Goal: Information Seeking & Learning: Find specific page/section

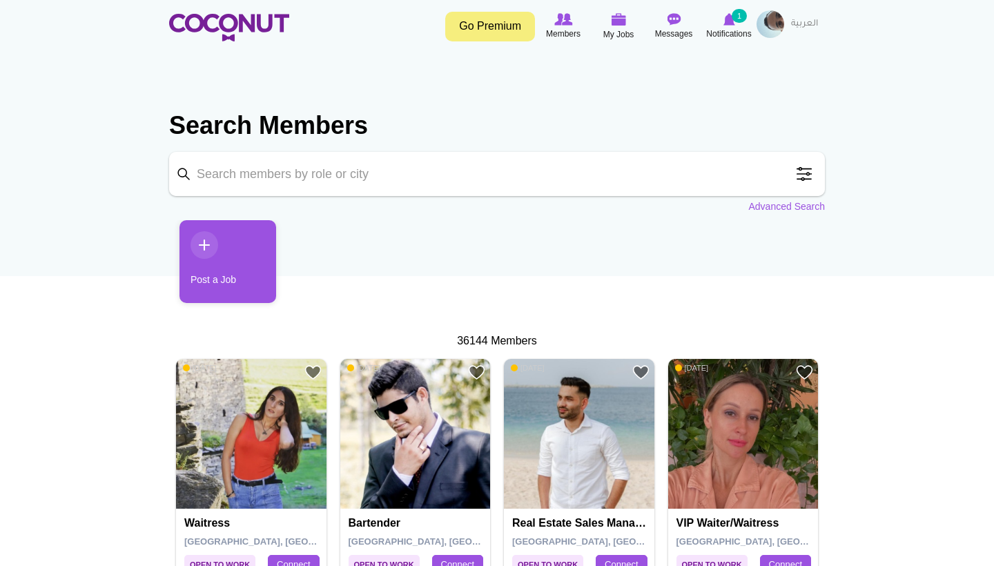
click at [378, 175] on input "Keyword" at bounding box center [497, 174] width 656 height 44
type input "Waiters"
click button "Search" at bounding box center [0, 0] width 0 height 0
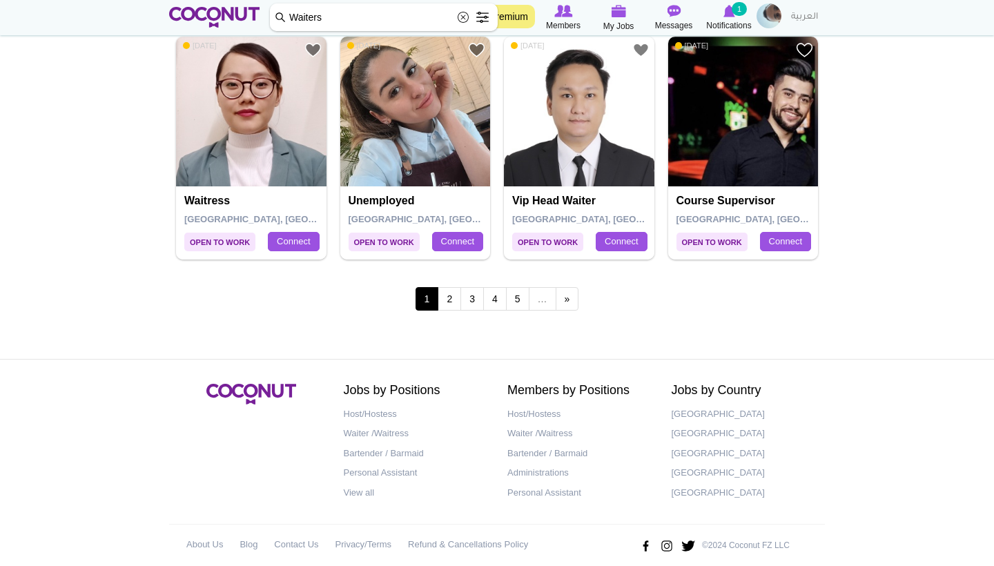
scroll to position [2452, 0]
click at [453, 288] on link "2" at bounding box center [448, 299] width 23 height 23
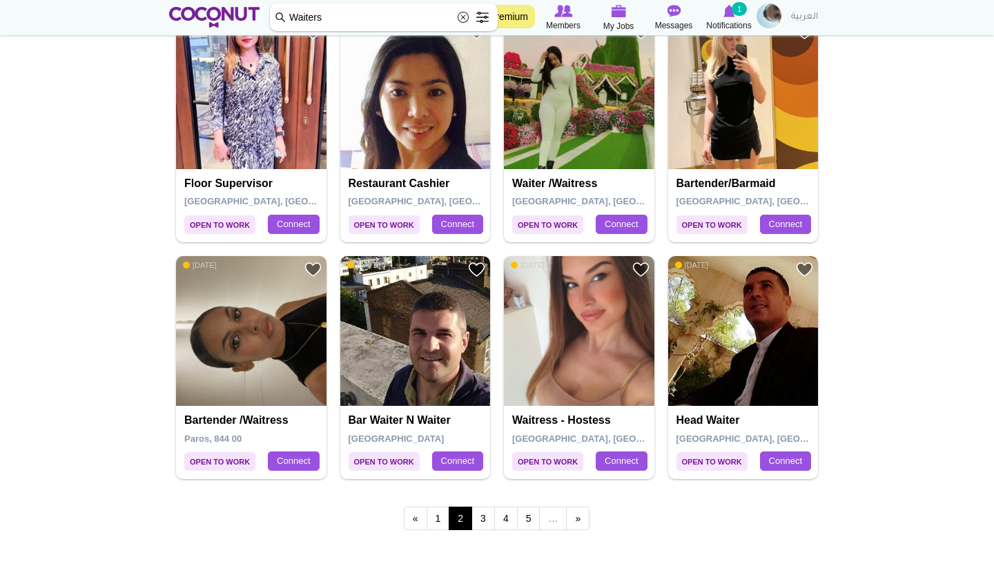
scroll to position [2241, 0]
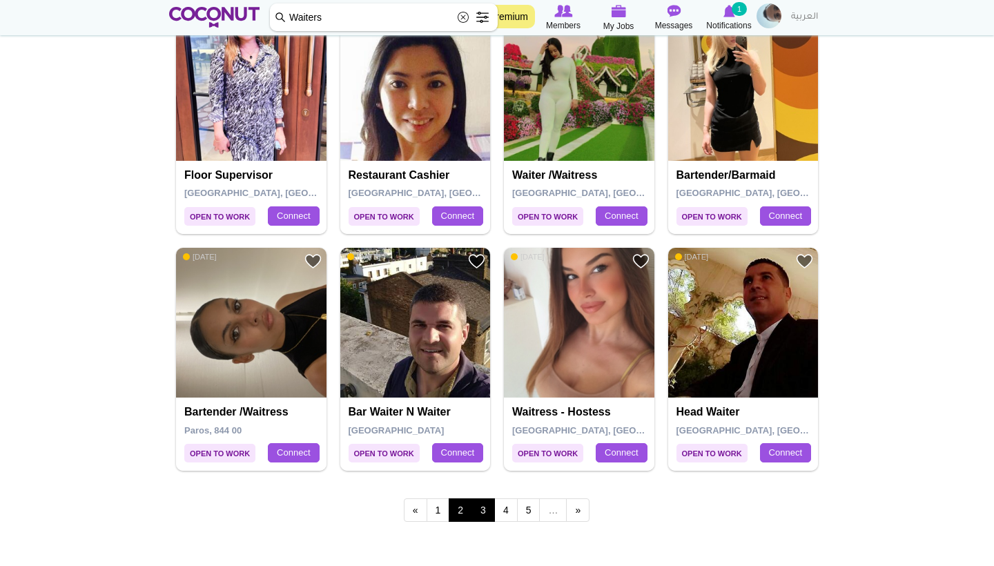
click at [483, 498] on link "3" at bounding box center [482, 509] width 23 height 23
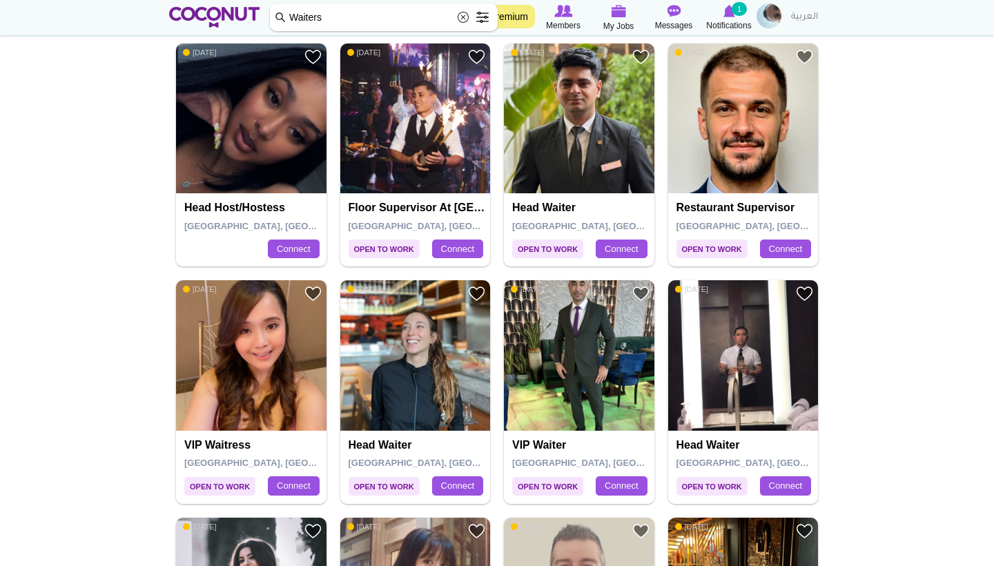
scroll to position [1505, 0]
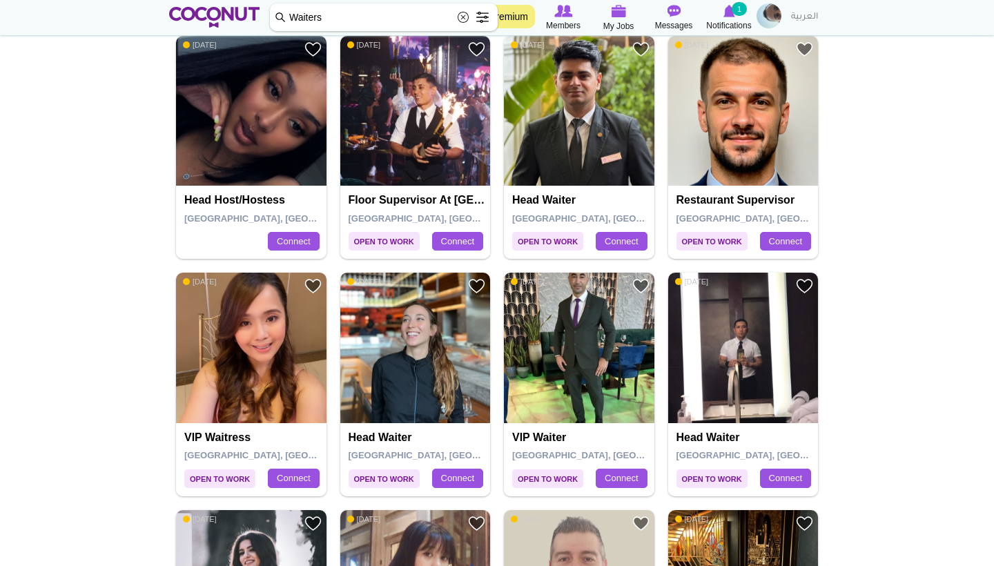
click at [578, 306] on img at bounding box center [579, 348] width 150 height 150
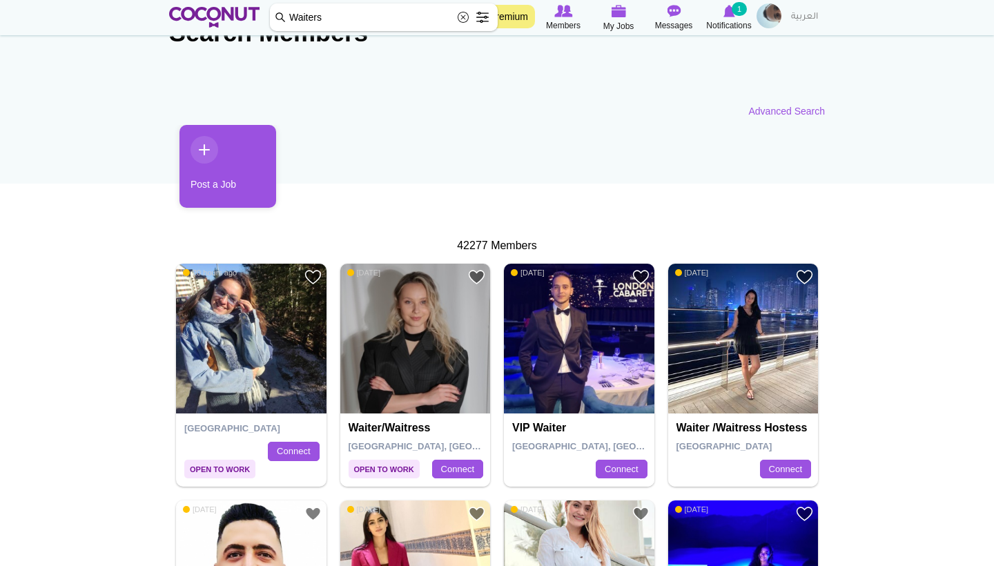
scroll to position [97, 0]
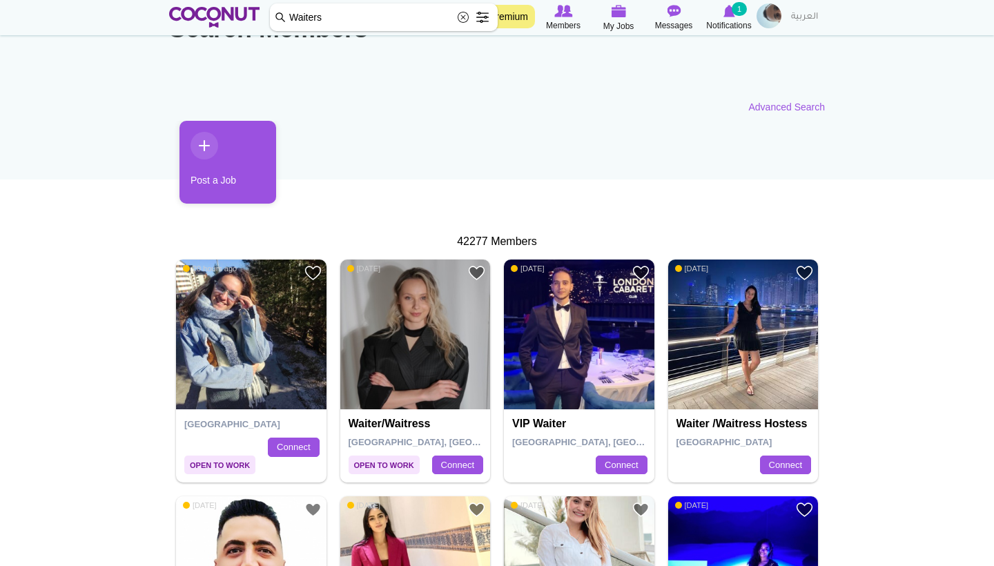
click at [431, 362] on img at bounding box center [415, 334] width 150 height 150
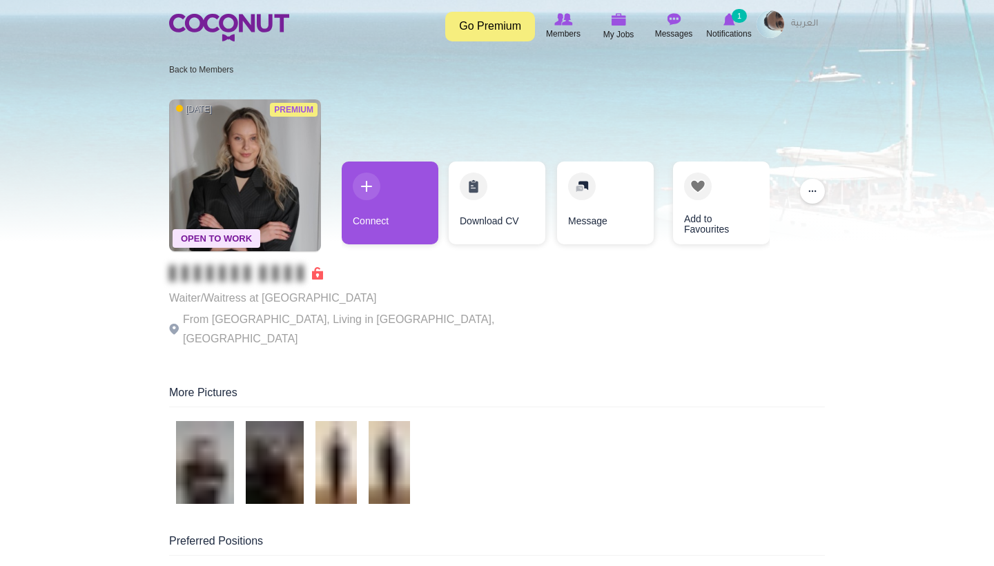
scroll to position [1, 0]
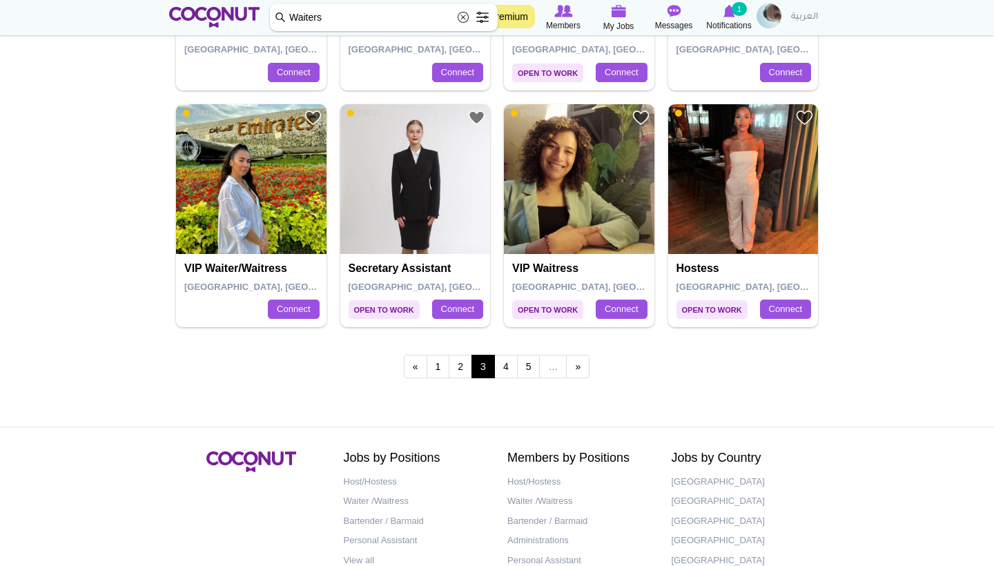
scroll to position [2382, 0]
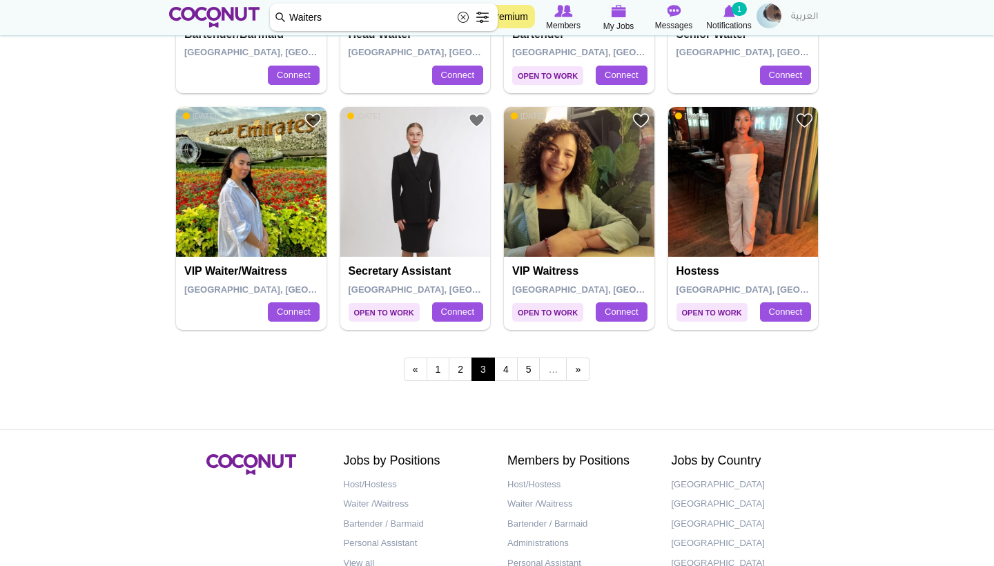
click at [386, 200] on img at bounding box center [415, 182] width 150 height 150
click at [506, 357] on link "4" at bounding box center [505, 368] width 23 height 23
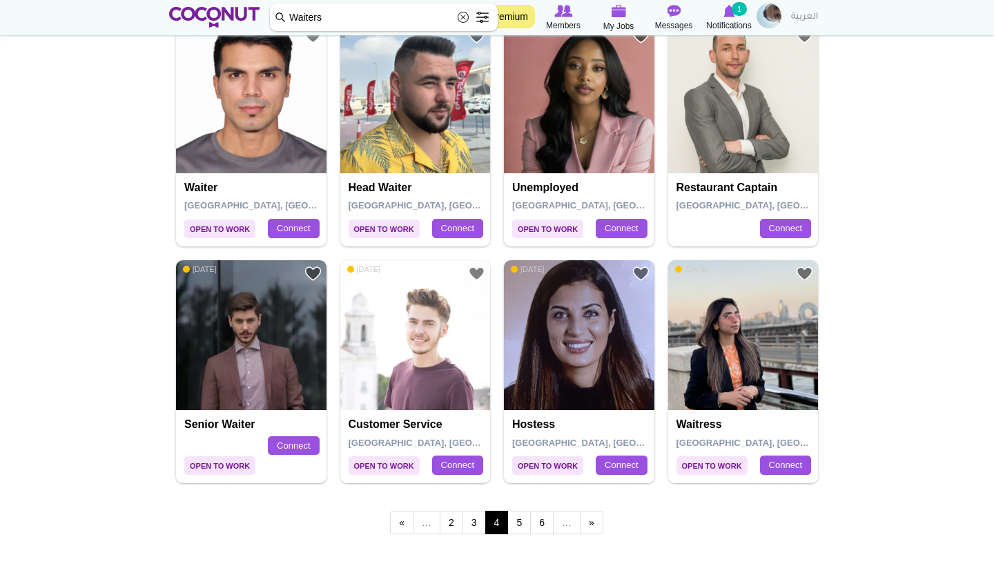
scroll to position [2269, 0]
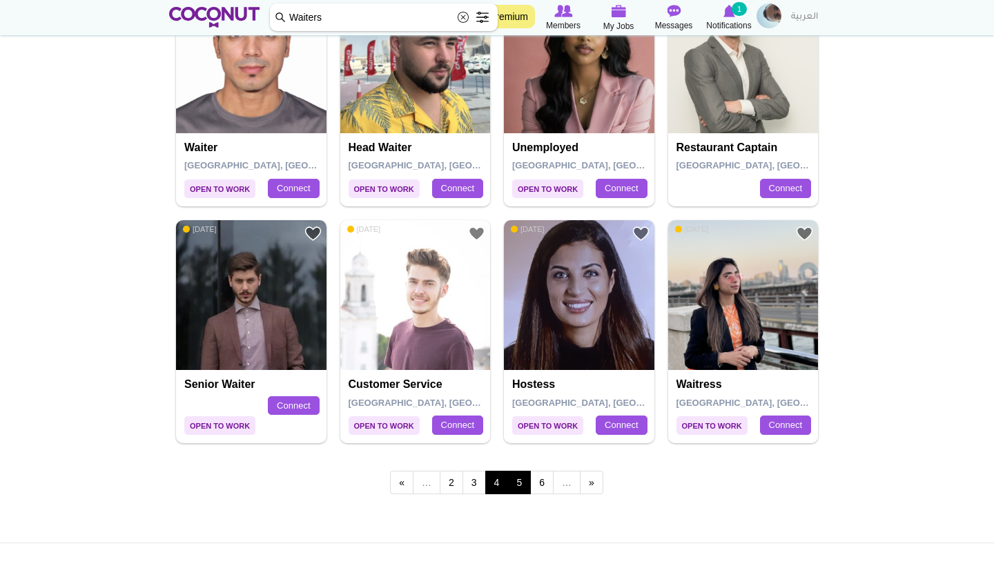
click at [523, 475] on link "5" at bounding box center [518, 482] width 23 height 23
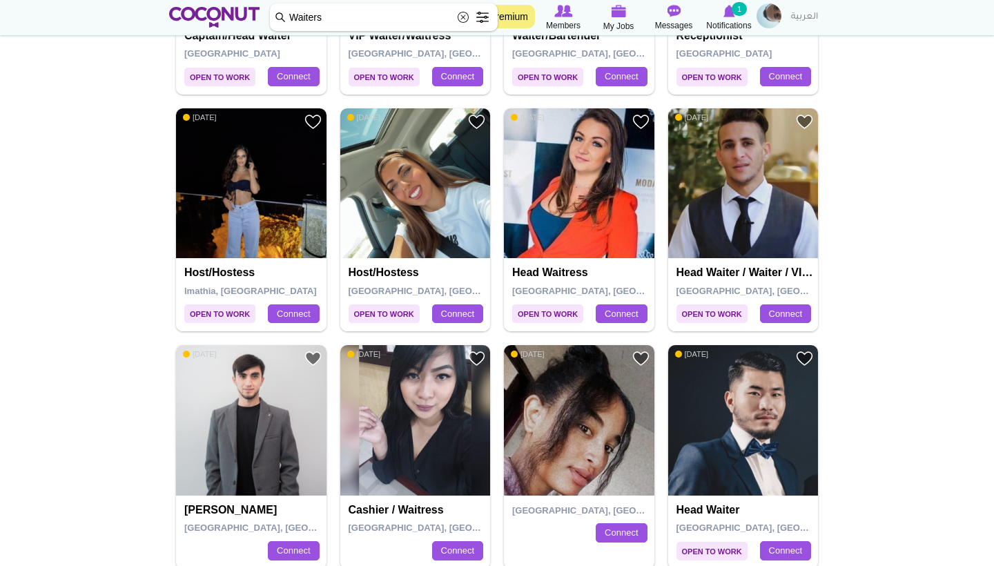
scroll to position [720, 0]
